Goal: Use online tool/utility: Utilize a website feature to perform a specific function

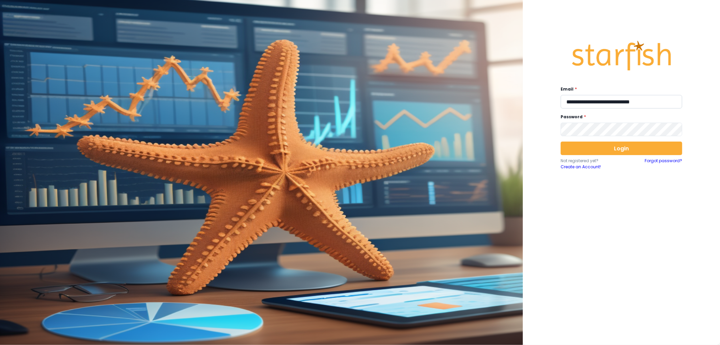
click at [600, 103] on input "**********" at bounding box center [622, 102] width 122 height 14
type input "**********"
click at [595, 144] on button "Login" at bounding box center [622, 148] width 122 height 14
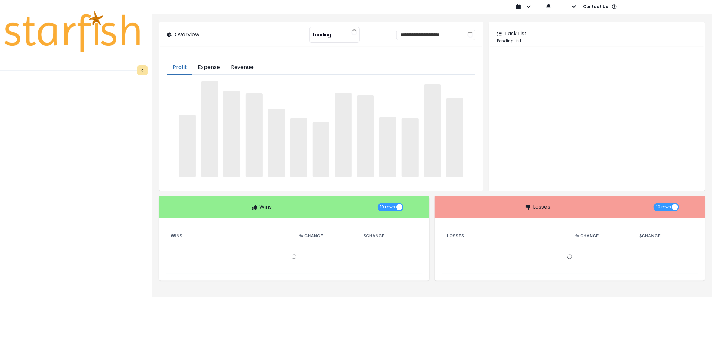
type input "********"
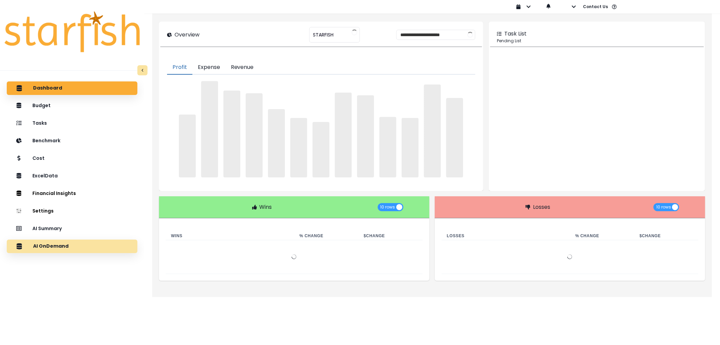
click at [77, 245] on div "AI OnDemand" at bounding box center [72, 246] width 120 height 14
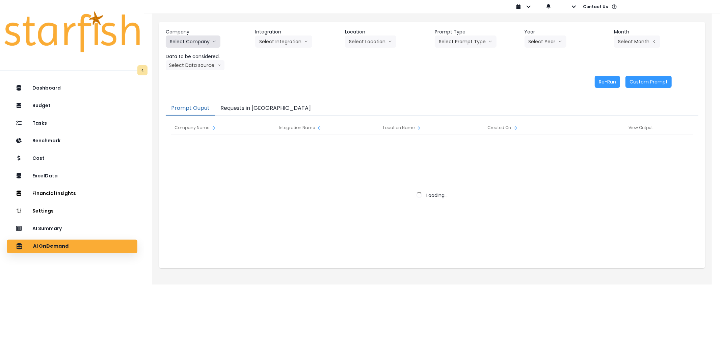
click at [188, 38] on button "Select Company" at bounding box center [193, 41] width 55 height 12
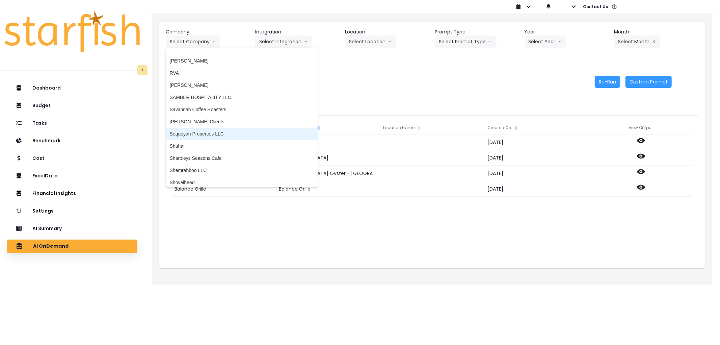
scroll to position [1367, 0]
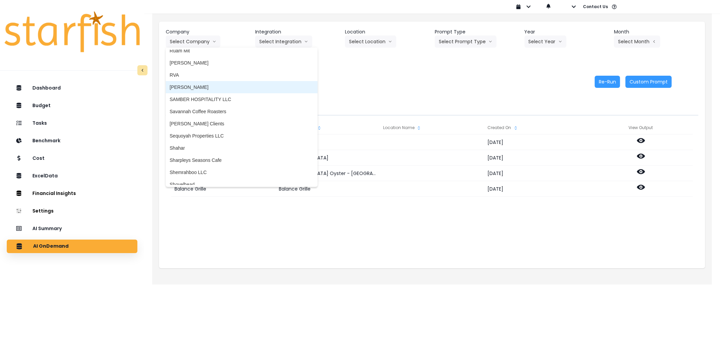
click at [213, 88] on span "[PERSON_NAME]" at bounding box center [242, 87] width 144 height 7
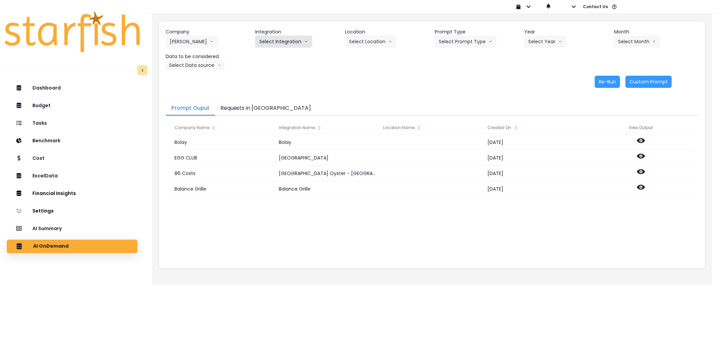
click at [286, 45] on button "Select Integration" at bounding box center [283, 41] width 57 height 12
click at [272, 54] on span "Salernos" at bounding box center [268, 55] width 19 height 7
click at [372, 42] on button "Select Location" at bounding box center [370, 41] width 51 height 12
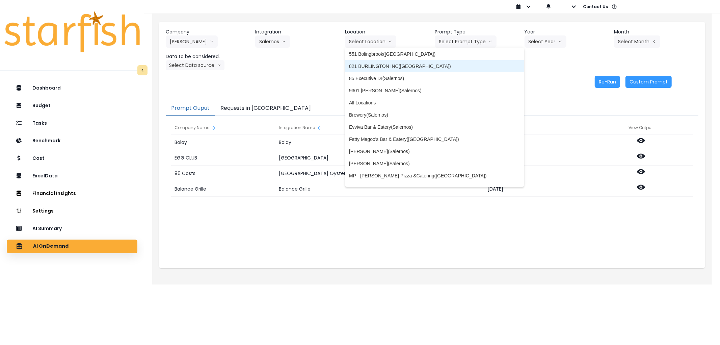
scroll to position [75, 0]
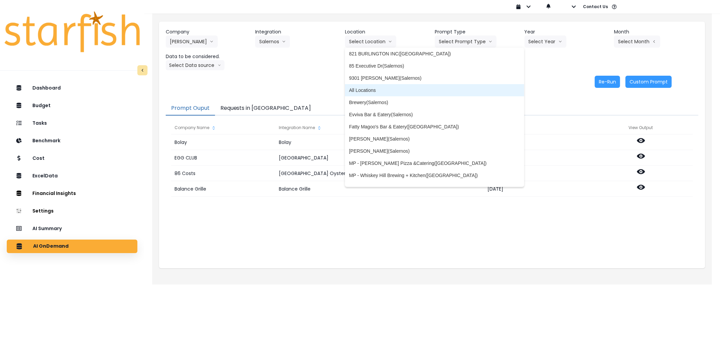
click at [374, 85] on li "All Locations" at bounding box center [434, 90] width 179 height 12
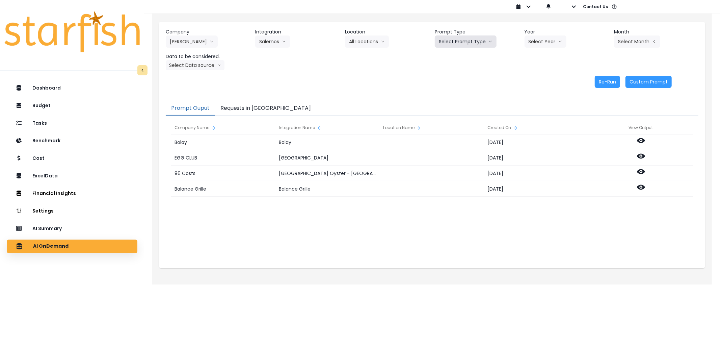
click at [474, 43] on button "Select Prompt Type" at bounding box center [466, 41] width 62 height 12
click at [460, 76] on li "Error Task" at bounding box center [458, 80] width 46 height 12
click at [542, 38] on button "Select Year" at bounding box center [546, 41] width 42 height 12
click at [534, 76] on li "2025" at bounding box center [534, 80] width 19 height 12
click at [531, 46] on button "2025" at bounding box center [538, 41] width 26 height 12
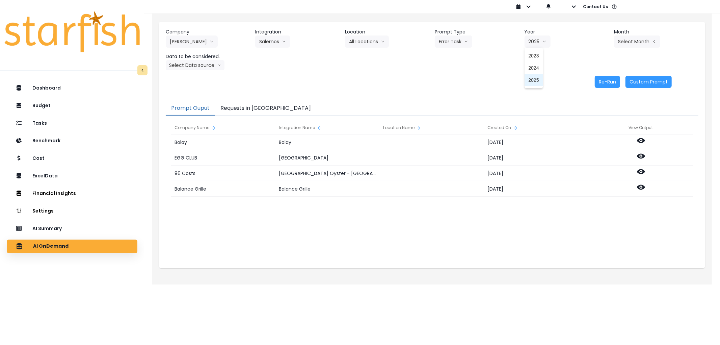
click at [533, 79] on span "2025" at bounding box center [534, 80] width 10 height 7
click at [632, 42] on button "Select Month" at bounding box center [637, 41] width 46 height 12
click at [597, 130] on span "Aug" at bounding box center [603, 128] width 13 height 7
click at [181, 63] on button "Select Data source" at bounding box center [195, 65] width 59 height 10
click at [194, 75] on span "Comparison overtime" at bounding box center [192, 78] width 45 height 7
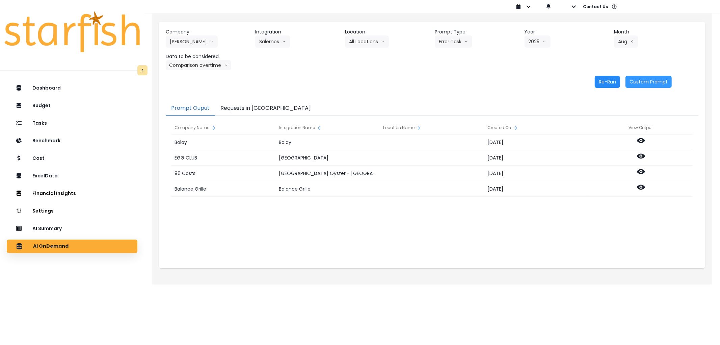
click at [607, 82] on button "Re-Run" at bounding box center [607, 82] width 25 height 12
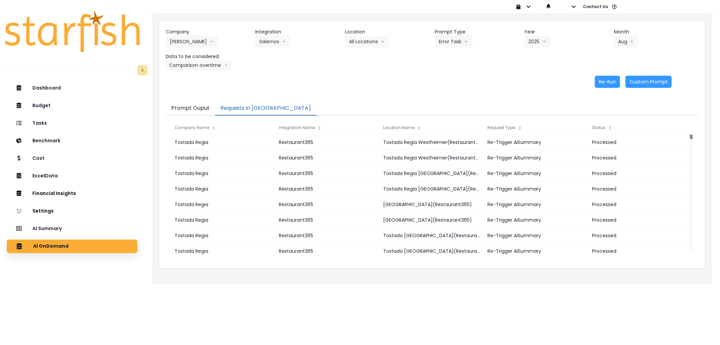
click at [236, 108] on button "Requests in [GEOGRAPHIC_DATA]" at bounding box center [266, 108] width 102 height 14
click at [176, 43] on button "[PERSON_NAME]" at bounding box center [192, 41] width 52 height 12
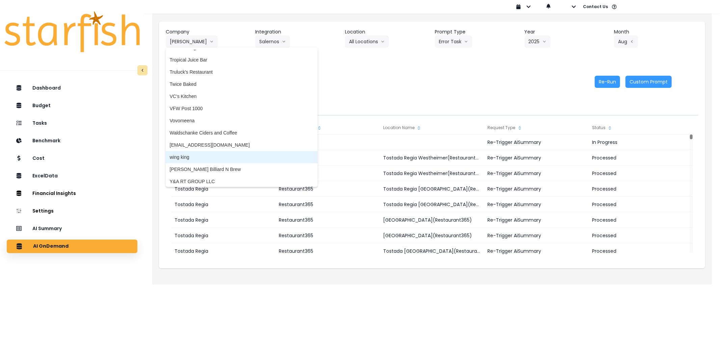
scroll to position [1747, 0]
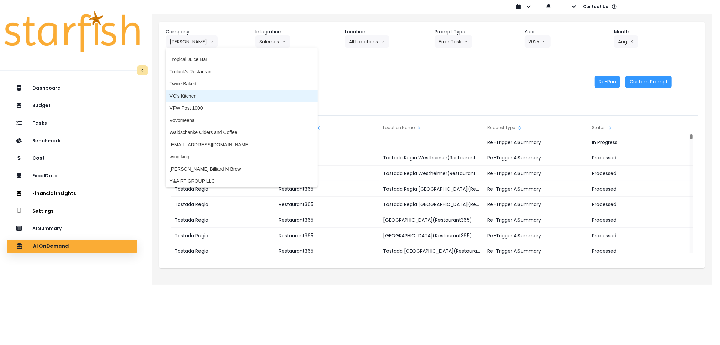
click at [202, 93] on span "VC's Kitchen" at bounding box center [242, 96] width 144 height 7
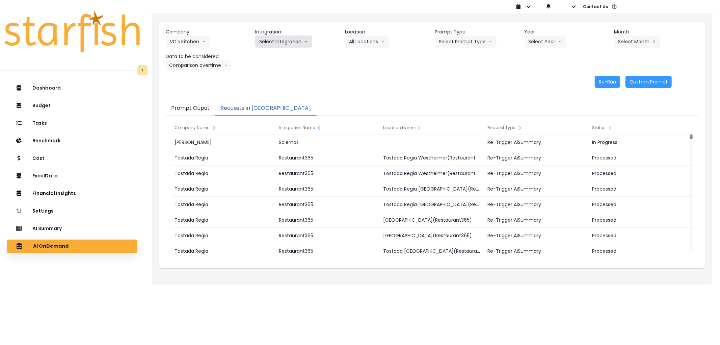
click at [280, 37] on button "Select Integration" at bounding box center [283, 41] width 57 height 12
click at [276, 52] on span "Quickbooks Online" at bounding box center [279, 55] width 40 height 7
click at [475, 38] on button "Select Prompt Type" at bounding box center [466, 41] width 62 height 12
click at [472, 75] on li "Error Task" at bounding box center [458, 80] width 46 height 12
click at [538, 41] on button "Select Year" at bounding box center [546, 41] width 42 height 12
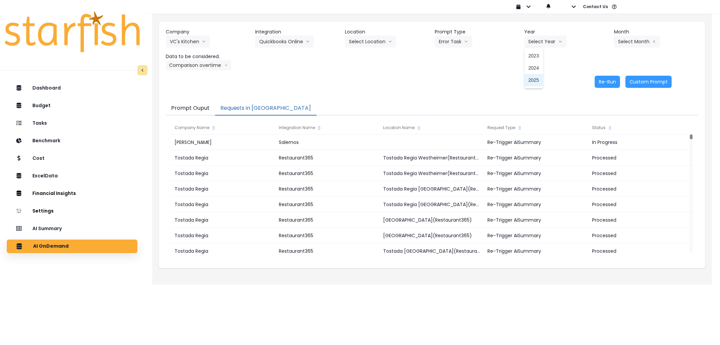
click at [534, 76] on li "2025" at bounding box center [534, 80] width 19 height 12
click at [632, 42] on button "Select Month" at bounding box center [637, 41] width 46 height 12
click at [605, 126] on li "Aug" at bounding box center [603, 129] width 21 height 12
click at [178, 61] on button "Comparison overtime" at bounding box center [199, 65] width 66 height 10
click at [601, 80] on button "Re-Run" at bounding box center [607, 82] width 25 height 12
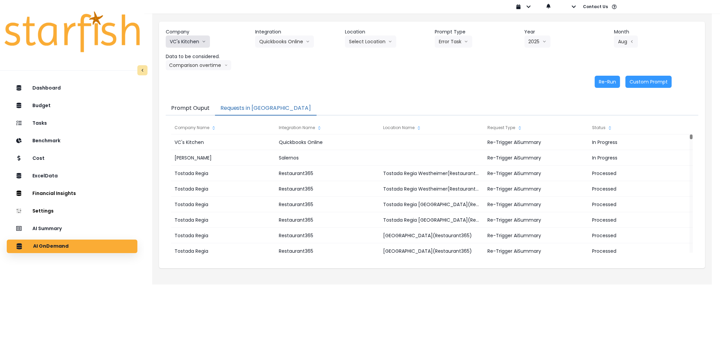
click at [202, 42] on icon "arrow down line" at bounding box center [204, 41] width 4 height 7
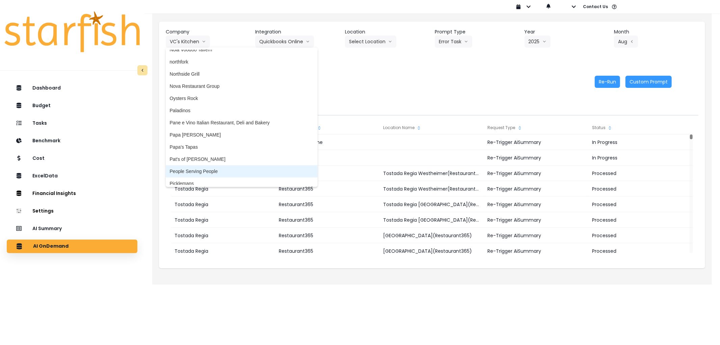
scroll to position [1147, 0]
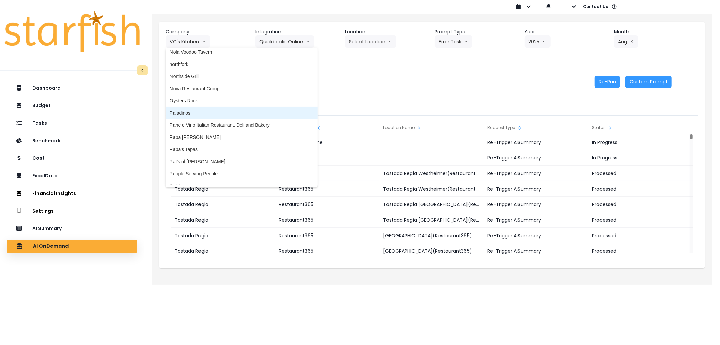
click at [184, 107] on li "Paladinos" at bounding box center [242, 113] width 152 height 12
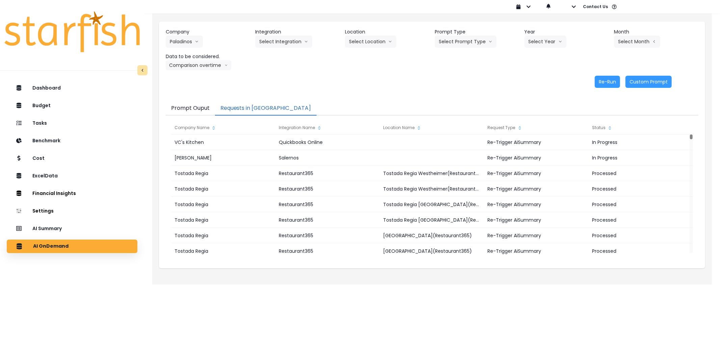
click at [287, 29] on header "Integration" at bounding box center [297, 31] width 84 height 7
click at [286, 41] on button "Select Integration" at bounding box center [283, 41] width 57 height 12
click at [271, 52] on li "paladinos" at bounding box center [269, 56] width 28 height 12
click at [455, 48] on div "Company Paladinos 86 Costs Asti Bagel Cafe Balance Grille Bald Ginger Bar Busin…" at bounding box center [432, 49] width 533 height 42
click at [461, 45] on button "Select Prompt Type" at bounding box center [466, 41] width 62 height 12
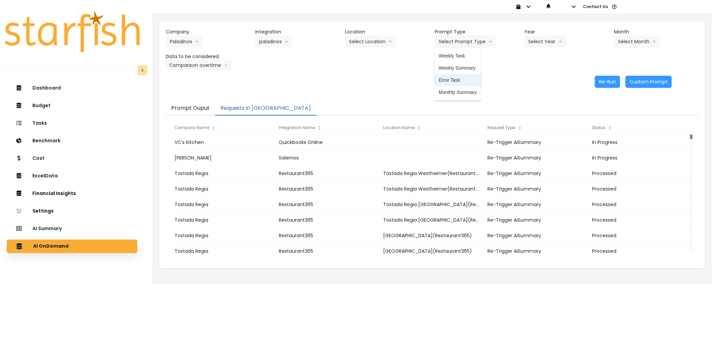
click at [455, 80] on span "Error Task" at bounding box center [458, 80] width 38 height 7
click at [550, 42] on button "Select Year" at bounding box center [546, 41] width 42 height 12
click at [539, 81] on span "2025" at bounding box center [534, 80] width 10 height 7
click at [652, 38] on icon "arrow left line" at bounding box center [654, 41] width 4 height 7
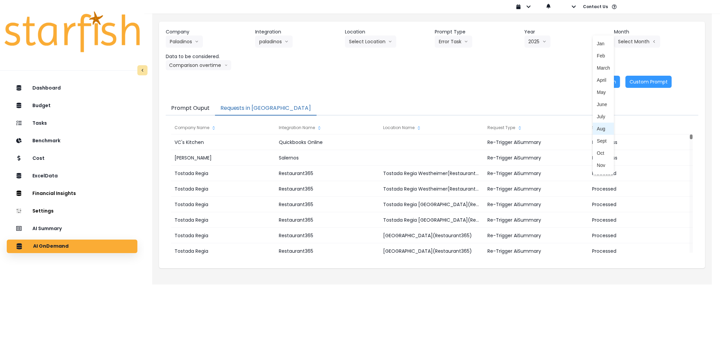
click at [600, 129] on span "Aug" at bounding box center [603, 128] width 13 height 7
click at [196, 59] on header "Data to be considered." at bounding box center [208, 56] width 84 height 7
click at [609, 81] on button "Re-Run" at bounding box center [607, 82] width 25 height 12
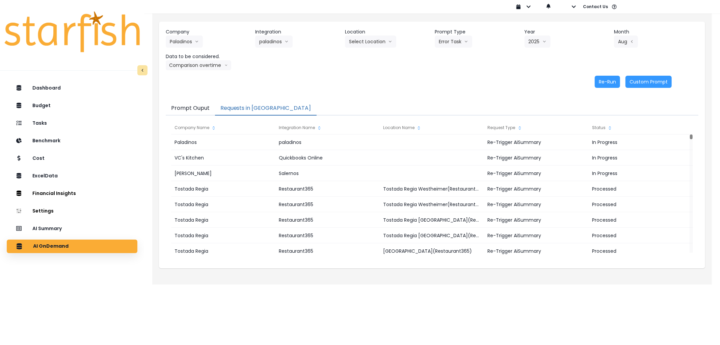
click at [191, 34] on header "Company" at bounding box center [208, 31] width 84 height 7
click at [194, 36] on button "Paladinos" at bounding box center [184, 41] width 37 height 12
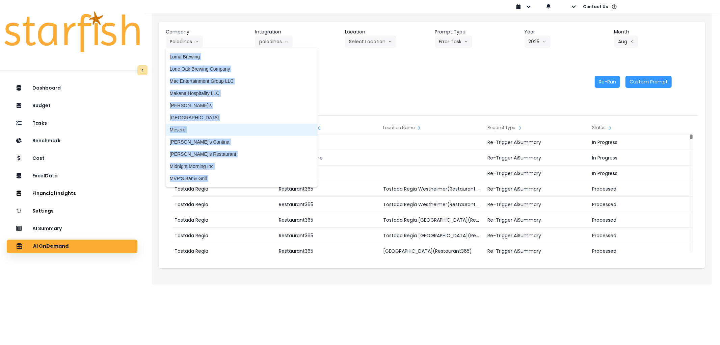
scroll to position [921, 0]
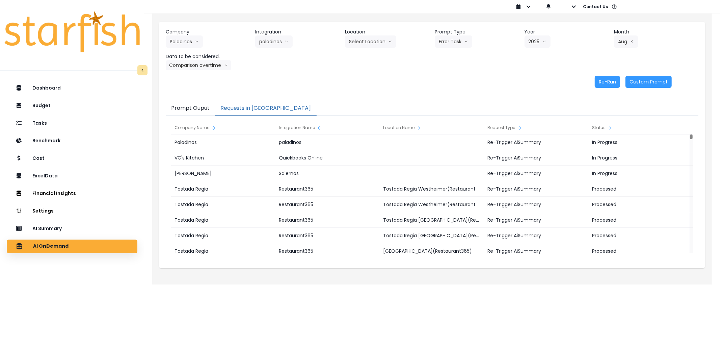
click at [390, 83] on div "Re-Run Custom Prompt" at bounding box center [419, 82] width 506 height 12
click at [182, 39] on button "Paladinos" at bounding box center [184, 41] width 37 height 12
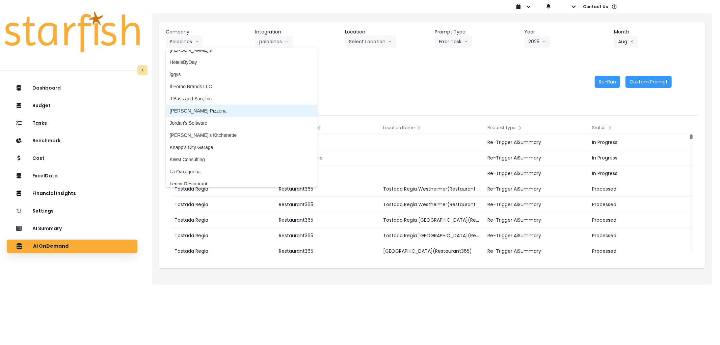
scroll to position [771, 0]
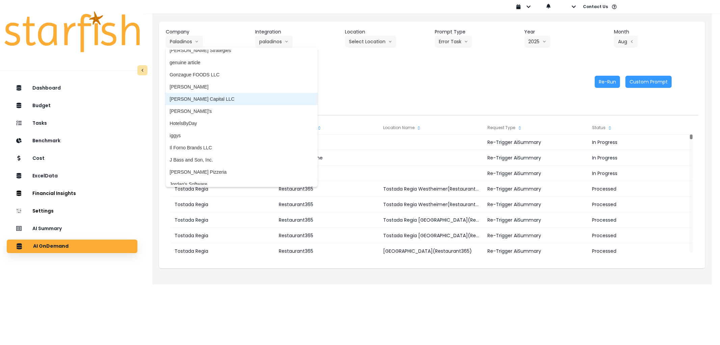
click at [195, 96] on span "[PERSON_NAME] Capital LLC" at bounding box center [242, 99] width 144 height 7
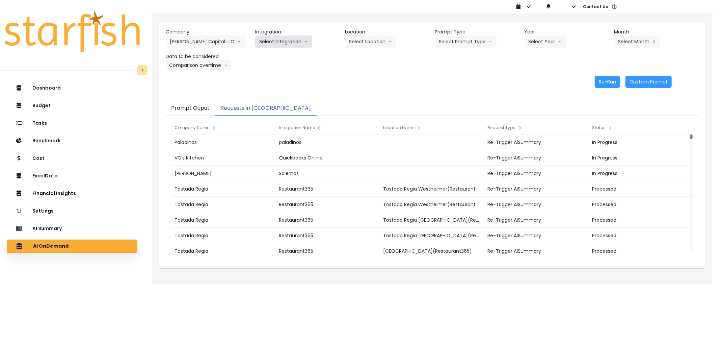
click at [271, 43] on button "Select Integration" at bounding box center [283, 41] width 57 height 12
click at [269, 51] on li "Shogo" at bounding box center [266, 56] width 22 height 12
drag, startPoint x: 375, startPoint y: 29, endPoint x: 376, endPoint y: 34, distance: 5.2
click at [376, 32] on header "Location" at bounding box center [387, 31] width 84 height 7
click at [380, 36] on button "Select Location" at bounding box center [370, 41] width 51 height 12
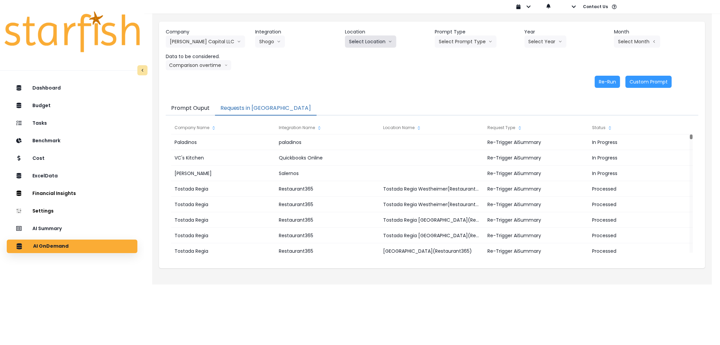
scroll to position [0, 0]
click at [372, 50] on li "All Locations" at bounding box center [362, 56] width 35 height 12
click at [466, 39] on button "Select Prompt Type" at bounding box center [466, 41] width 62 height 12
click at [453, 78] on span "Error Task" at bounding box center [458, 80] width 38 height 7
click at [536, 39] on button "Select Year" at bounding box center [546, 41] width 42 height 12
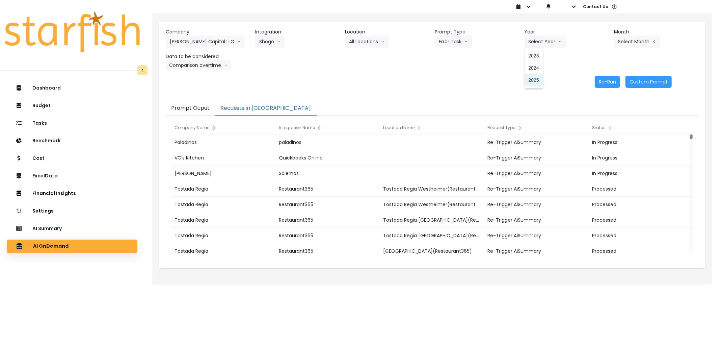
click at [538, 84] on li "2025" at bounding box center [534, 80] width 19 height 12
click at [636, 43] on button "Select Month" at bounding box center [637, 41] width 46 height 12
click at [601, 125] on span "Aug" at bounding box center [603, 128] width 13 height 7
click at [199, 62] on button "Comparison overtime" at bounding box center [199, 65] width 66 height 10
click at [194, 77] on span "Comparison overtime" at bounding box center [192, 78] width 45 height 7
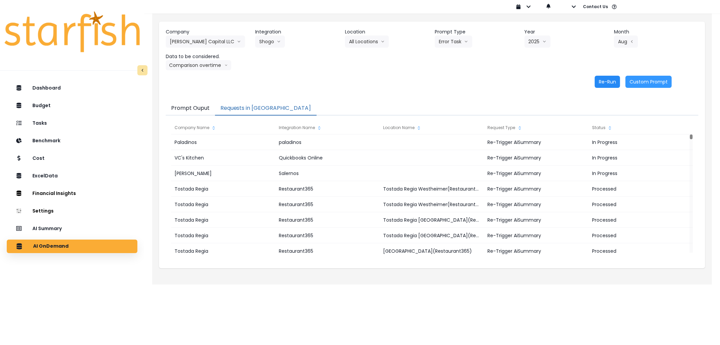
click at [601, 84] on button "Re-Run" at bounding box center [607, 82] width 25 height 12
